Goal: Information Seeking & Learning: Learn about a topic

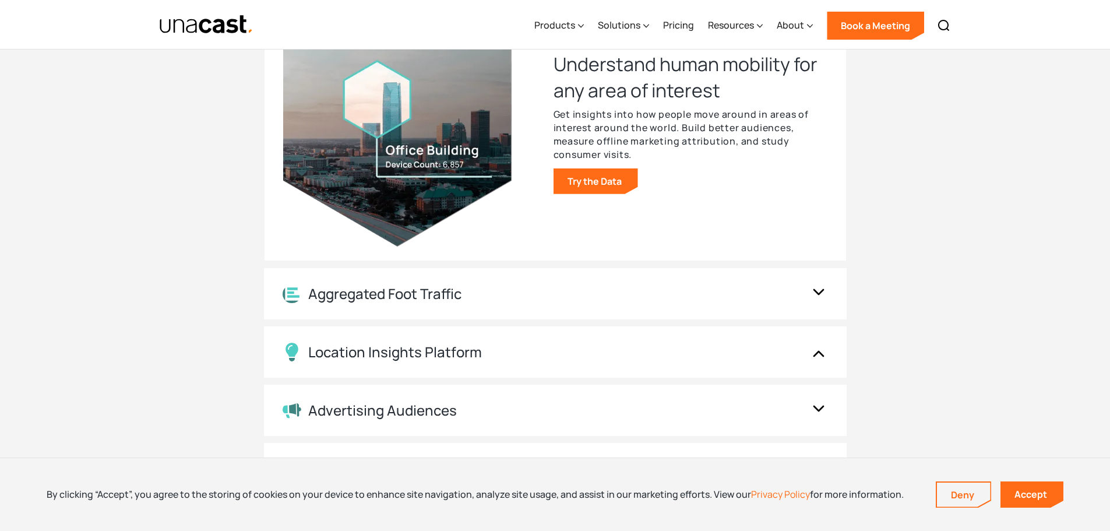
scroll to position [1282, 0]
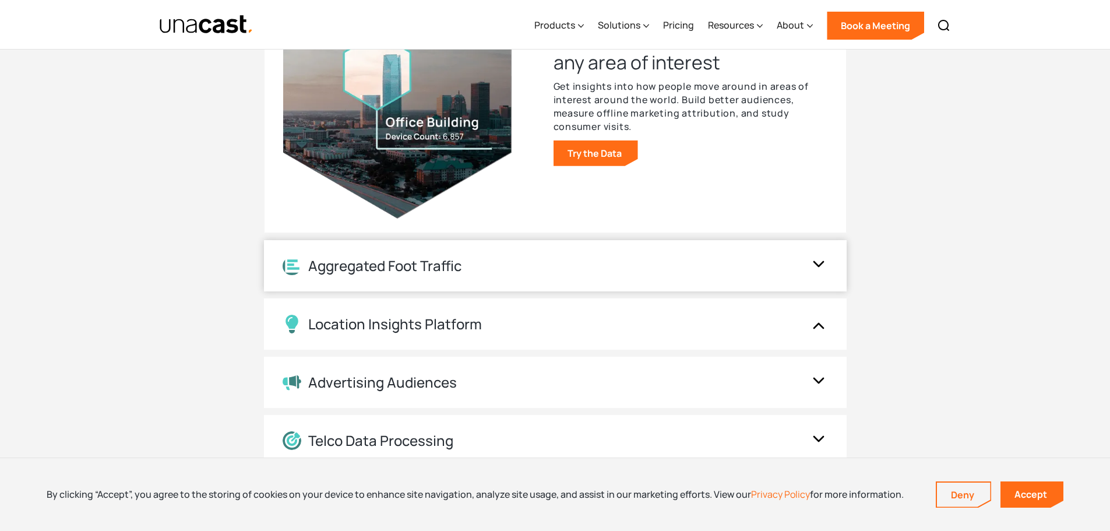
click at [810, 269] on img at bounding box center [818, 266] width 19 height 22
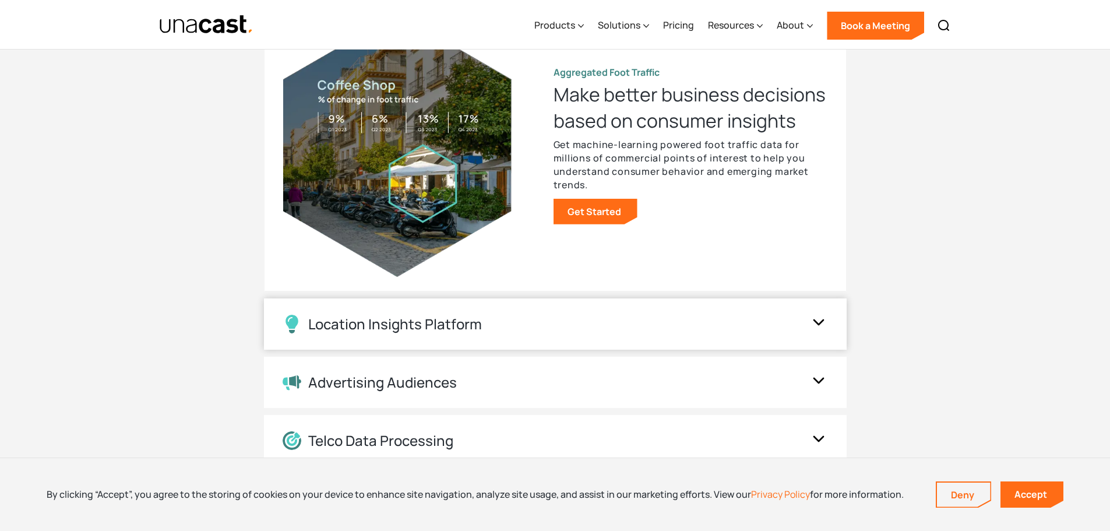
click at [817, 319] on img at bounding box center [818, 324] width 19 height 22
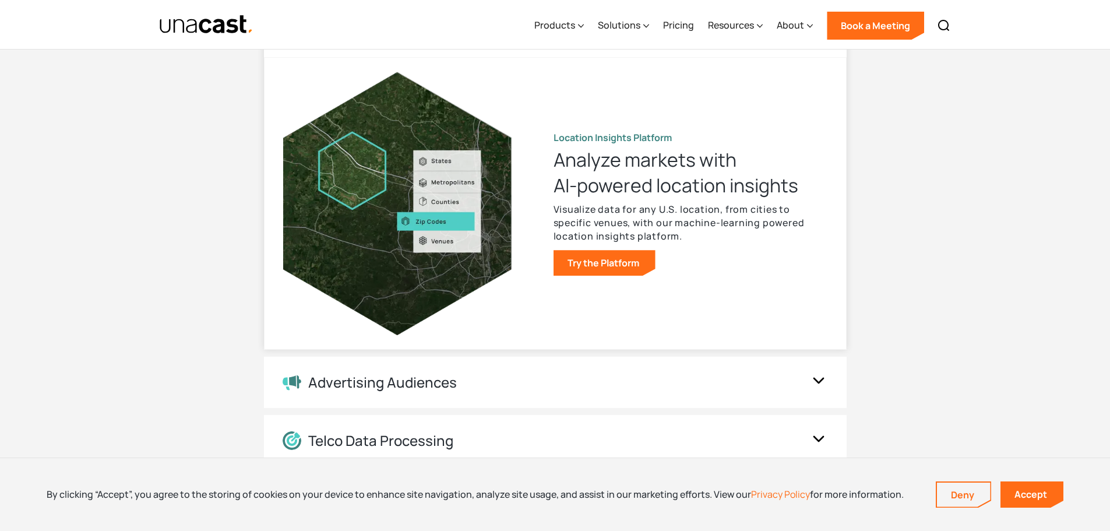
scroll to position [1340, 0]
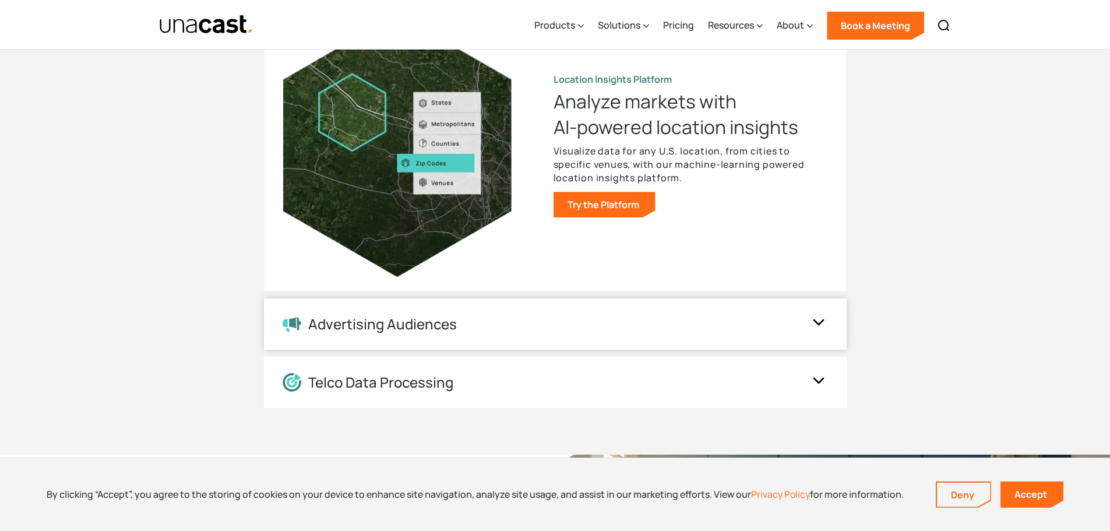
click at [832, 331] on div "Advertising Audiences" at bounding box center [555, 323] width 583 height 51
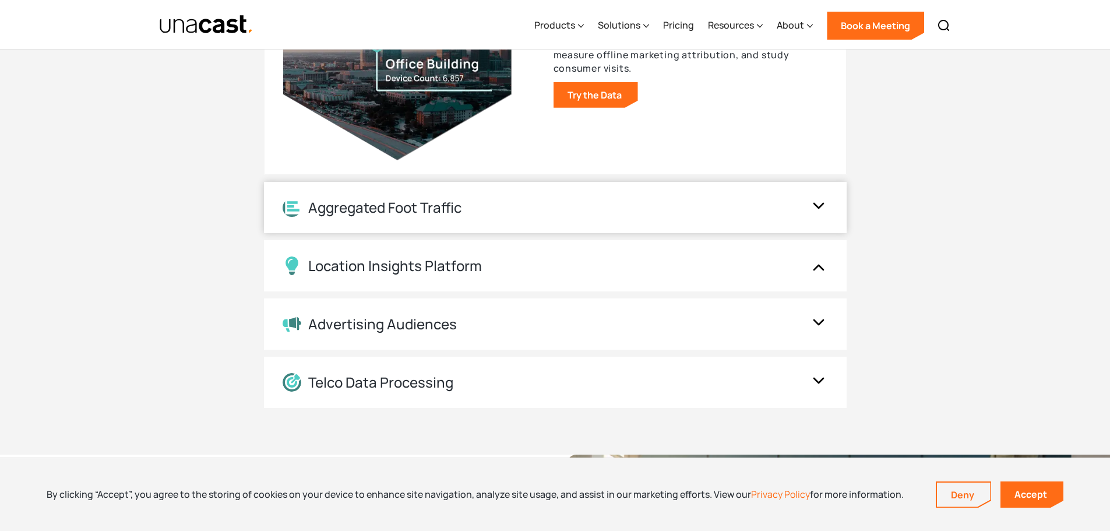
click at [816, 213] on img at bounding box center [818, 207] width 19 height 22
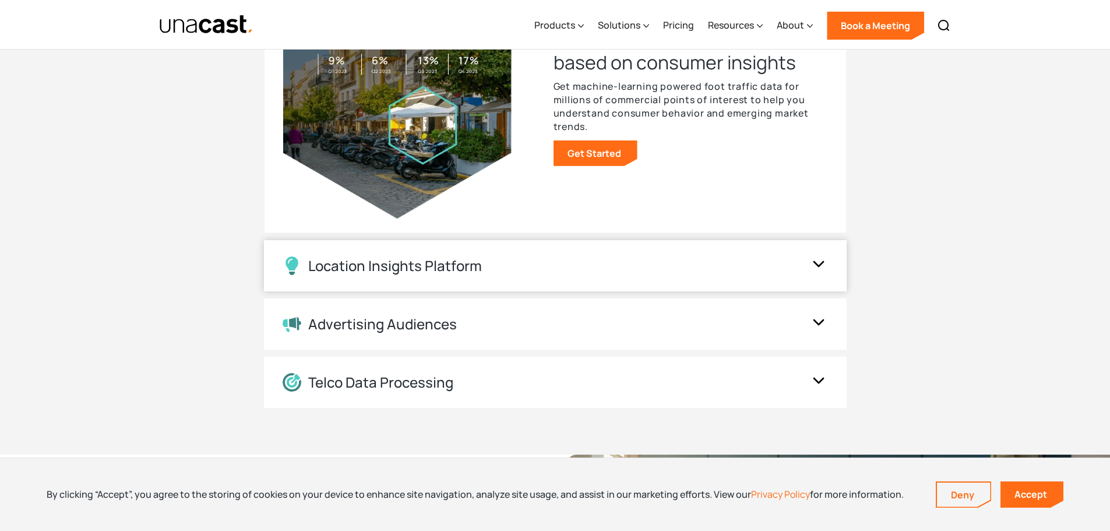
click at [827, 267] on img at bounding box center [818, 266] width 19 height 22
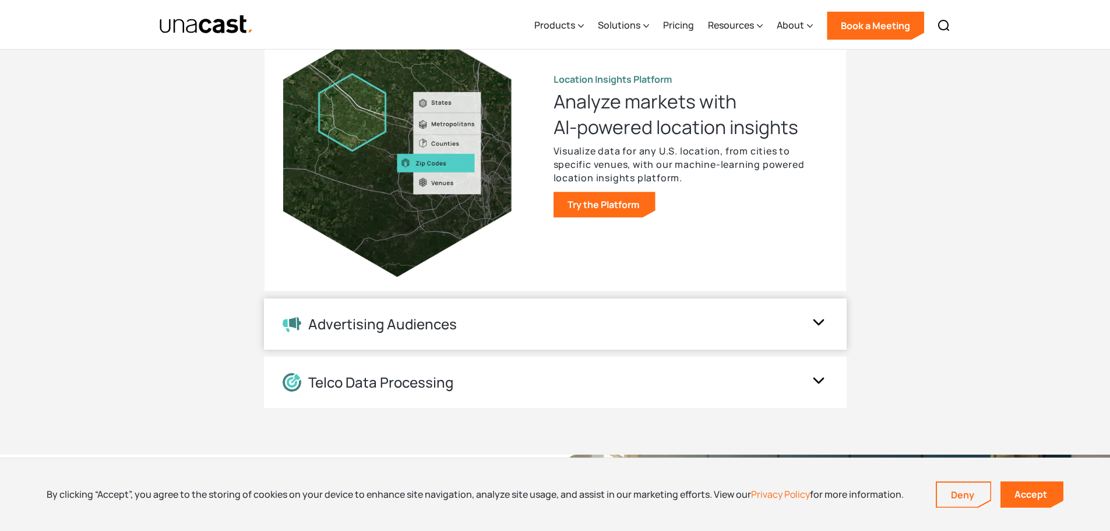
click at [821, 328] on img at bounding box center [818, 324] width 19 height 22
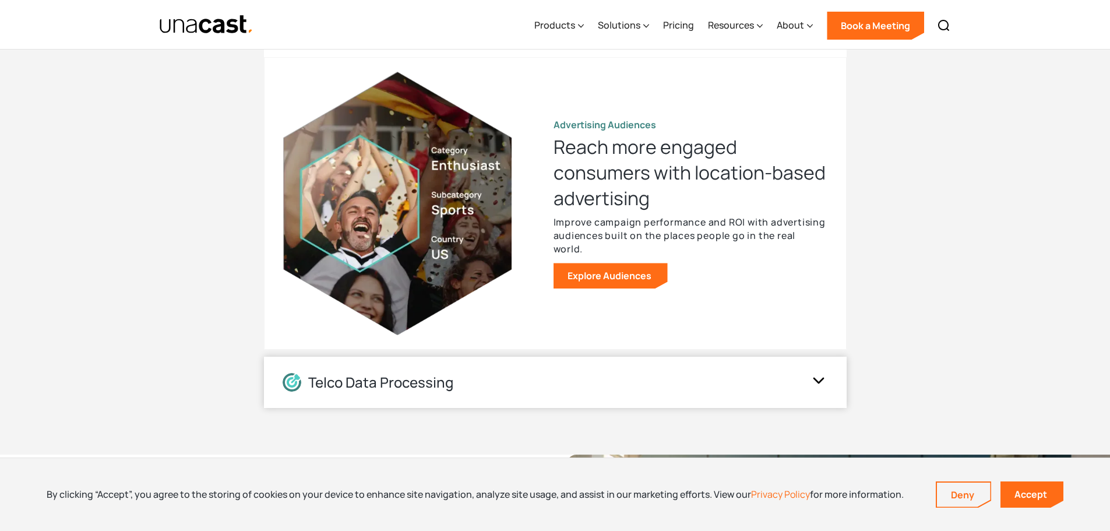
click at [824, 387] on img at bounding box center [818, 382] width 19 height 22
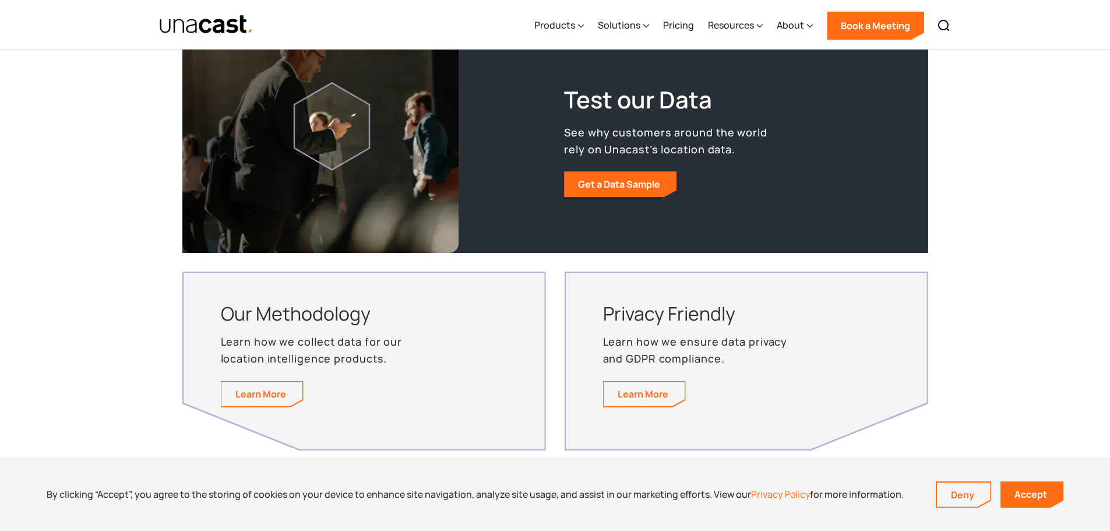
scroll to position [2214, 0]
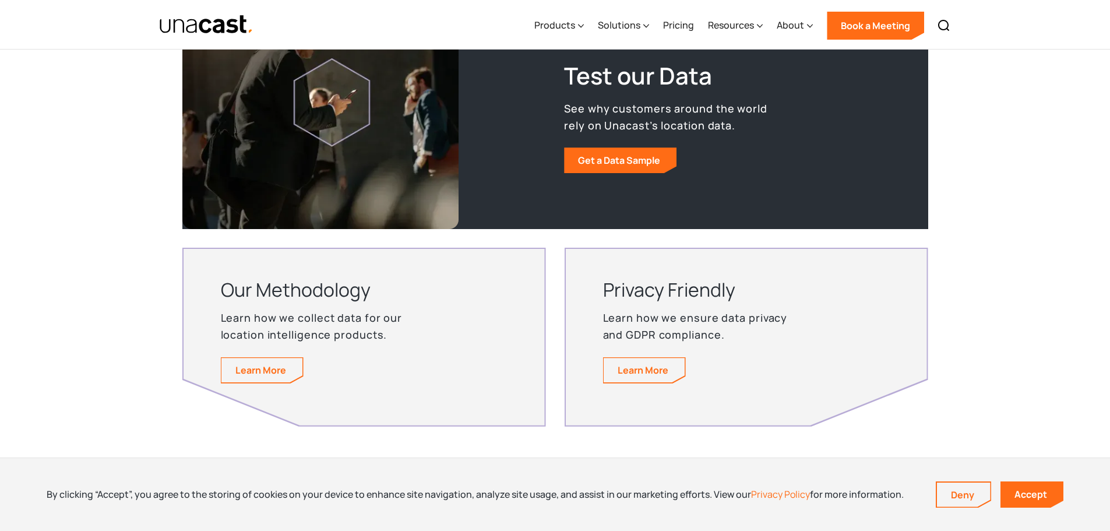
click at [635, 182] on div "Test our Data See why customers around the world rely on Unacast’s location dat…" at bounding box center [690, 117] width 463 height 224
click at [643, 162] on link "Get a Data Sample" at bounding box center [620, 160] width 112 height 26
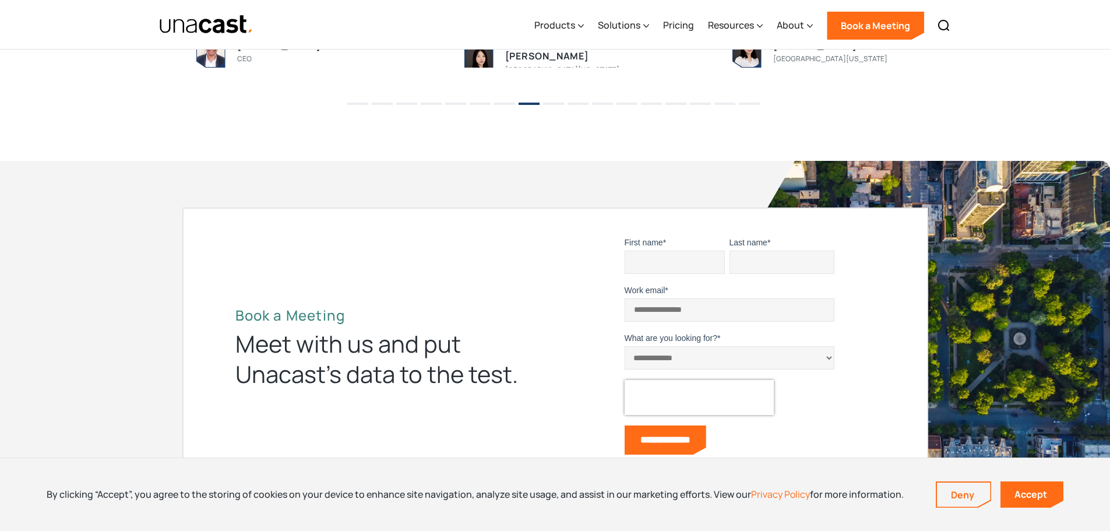
scroll to position [3039, 0]
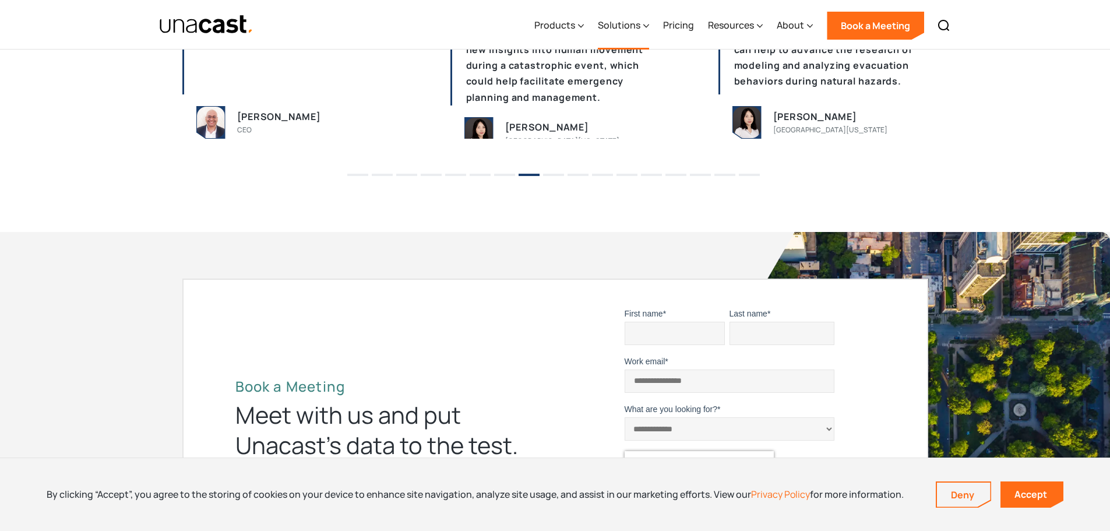
click at [614, 24] on div "Solutions" at bounding box center [619, 25] width 43 height 14
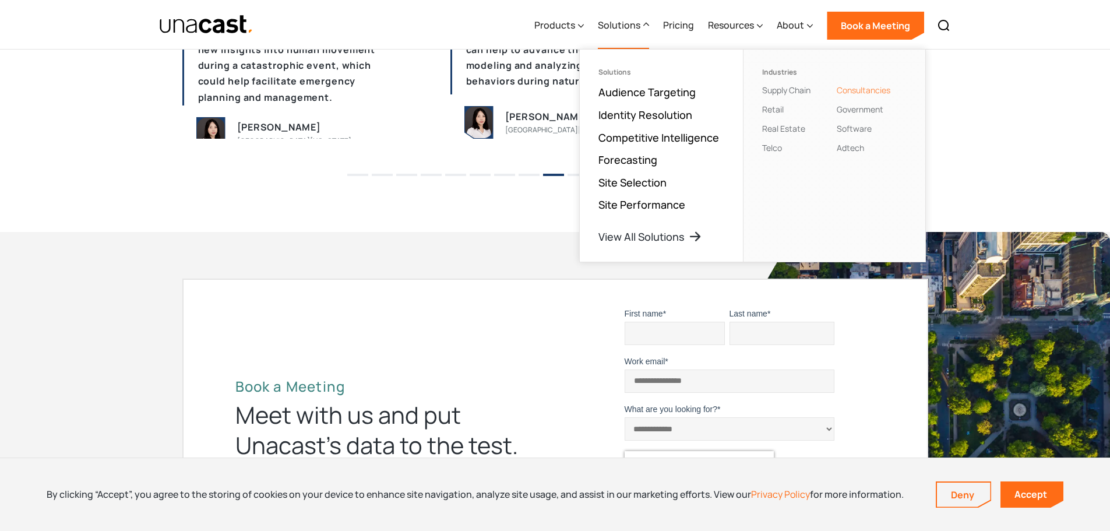
click at [882, 89] on link "Consultancies" at bounding box center [864, 89] width 54 height 11
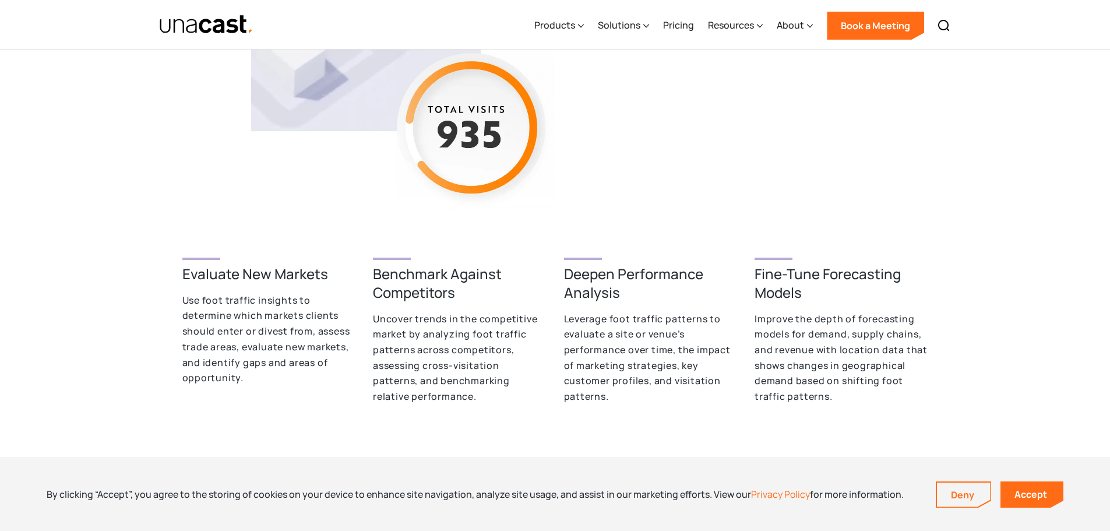
scroll to position [466, 0]
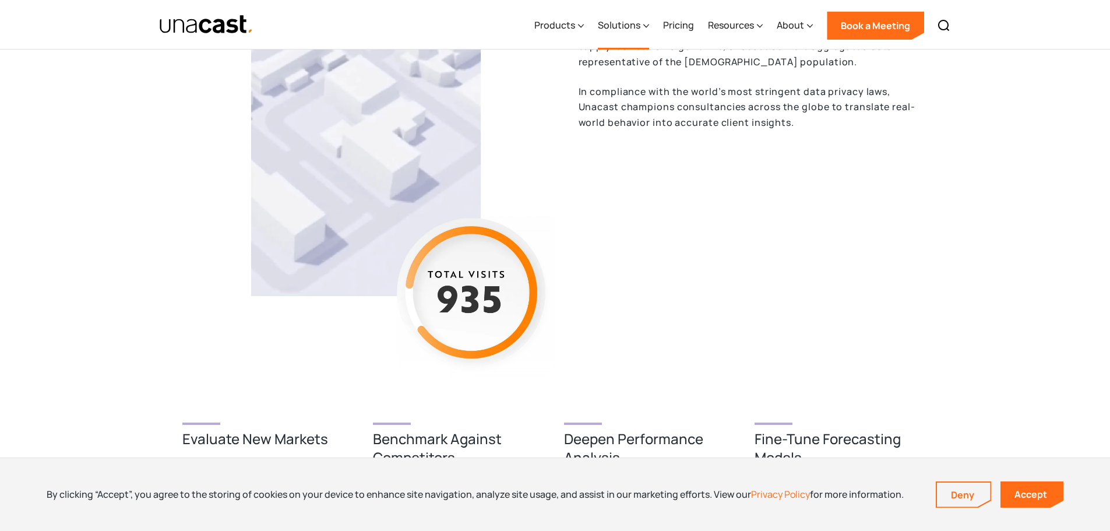
click at [614, 28] on div "Solutions" at bounding box center [619, 25] width 43 height 14
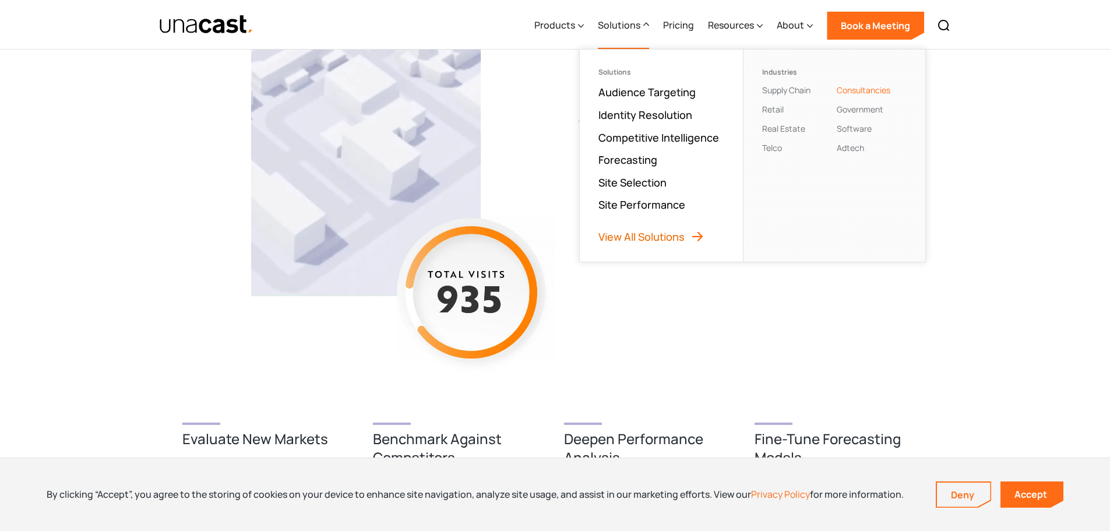
click at [630, 237] on link "View All Solutions" at bounding box center [651, 237] width 106 height 14
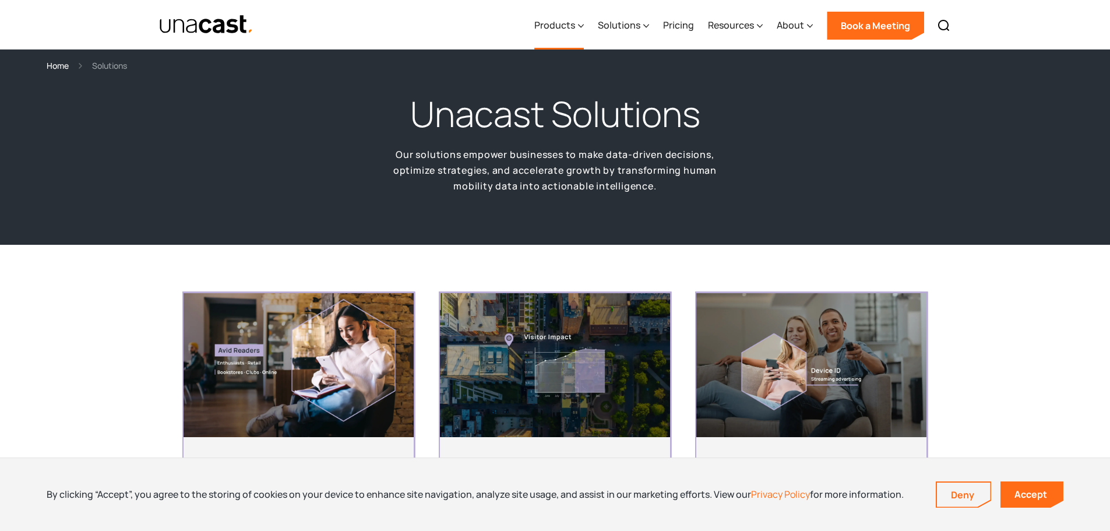
click at [575, 24] on div "Products" at bounding box center [554, 25] width 41 height 14
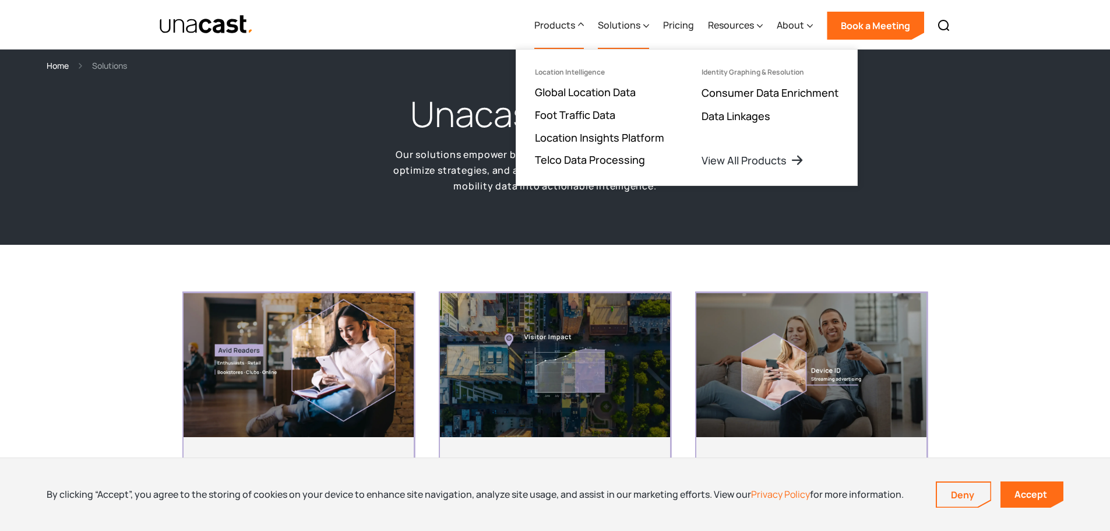
click at [613, 24] on div "Solutions" at bounding box center [619, 25] width 43 height 14
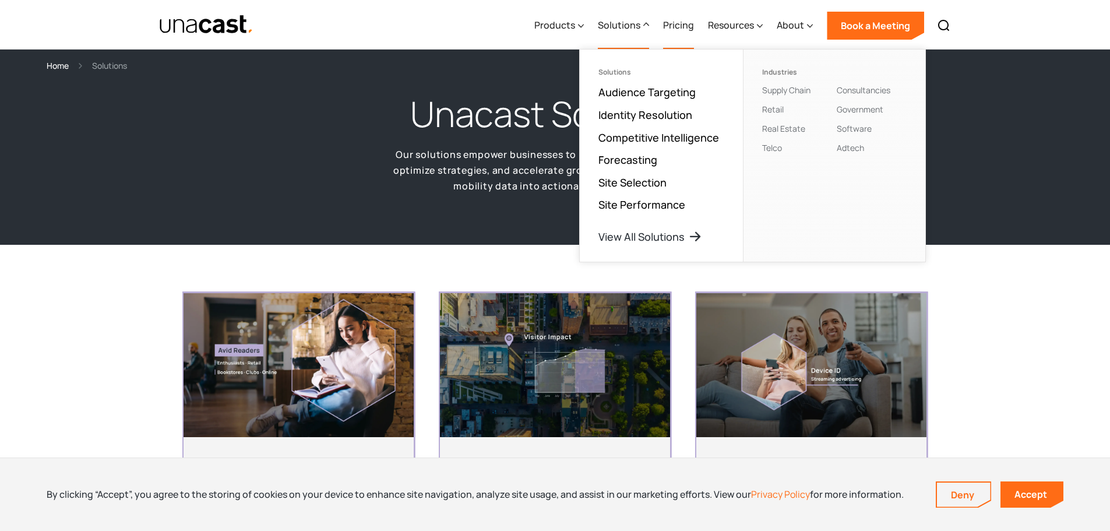
click at [675, 20] on link "Pricing" at bounding box center [678, 26] width 31 height 48
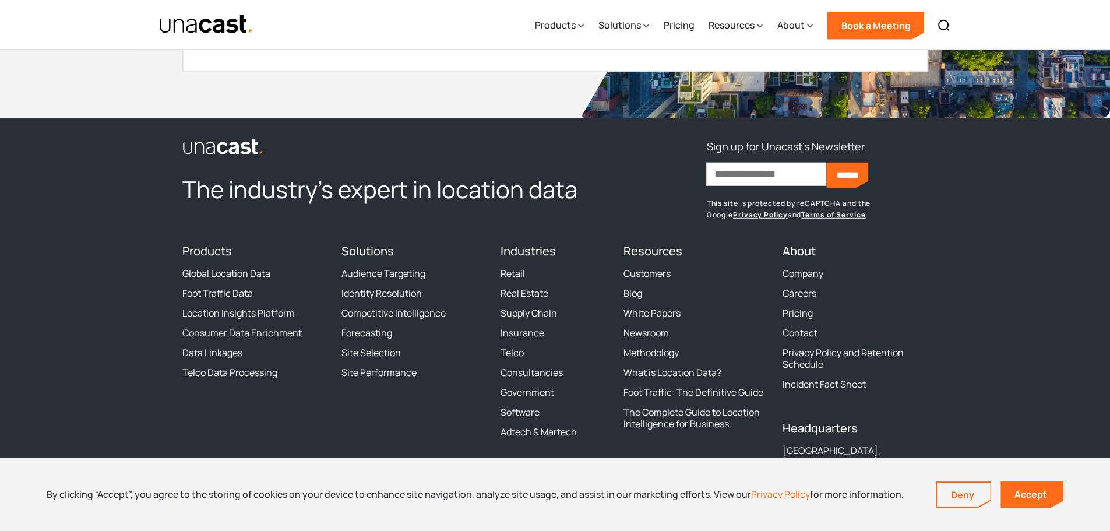
scroll to position [4137, 0]
